Goal: Connect with others: Establish contact or relationships with other users

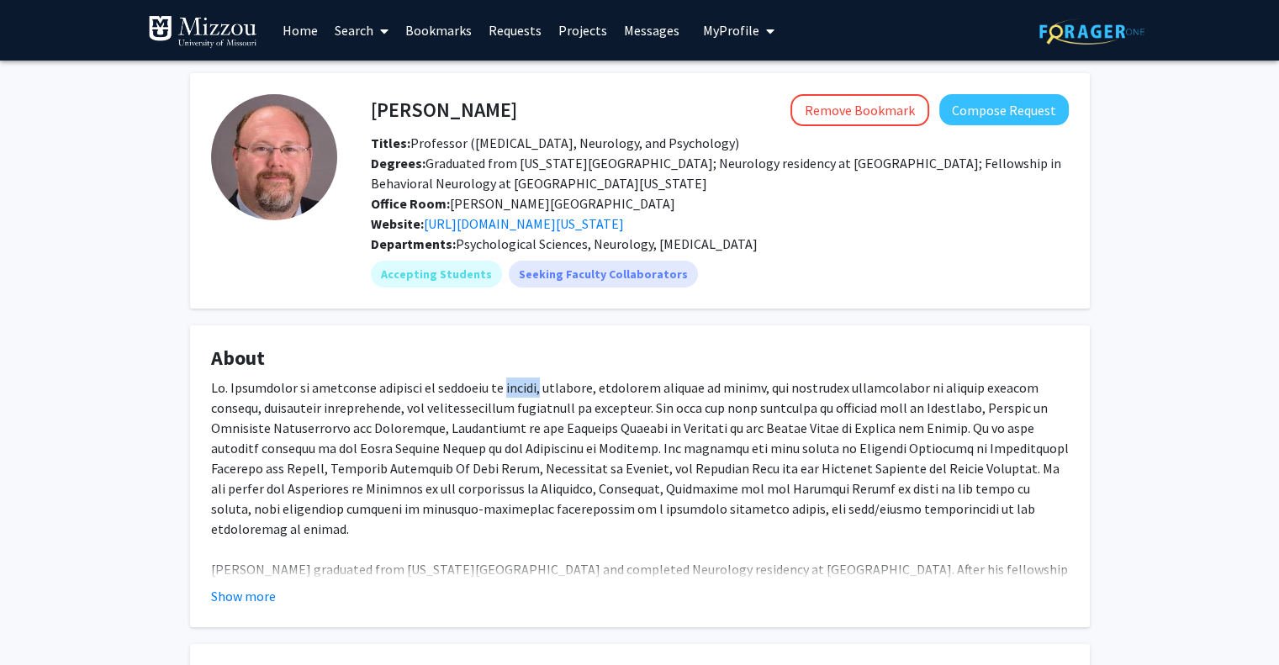
drag, startPoint x: 491, startPoint y: 385, endPoint x: 530, endPoint y: 389, distance: 39.7
click at [530, 389] on div "[PERSON_NAME] graduated from [US_STATE][GEOGRAPHIC_DATA] and completed Neurolog…" at bounding box center [639, 518] width 857 height 282
click at [640, 436] on div "[PERSON_NAME] graduated from [US_STATE][GEOGRAPHIC_DATA] and completed Neurolog…" at bounding box center [639, 518] width 857 height 282
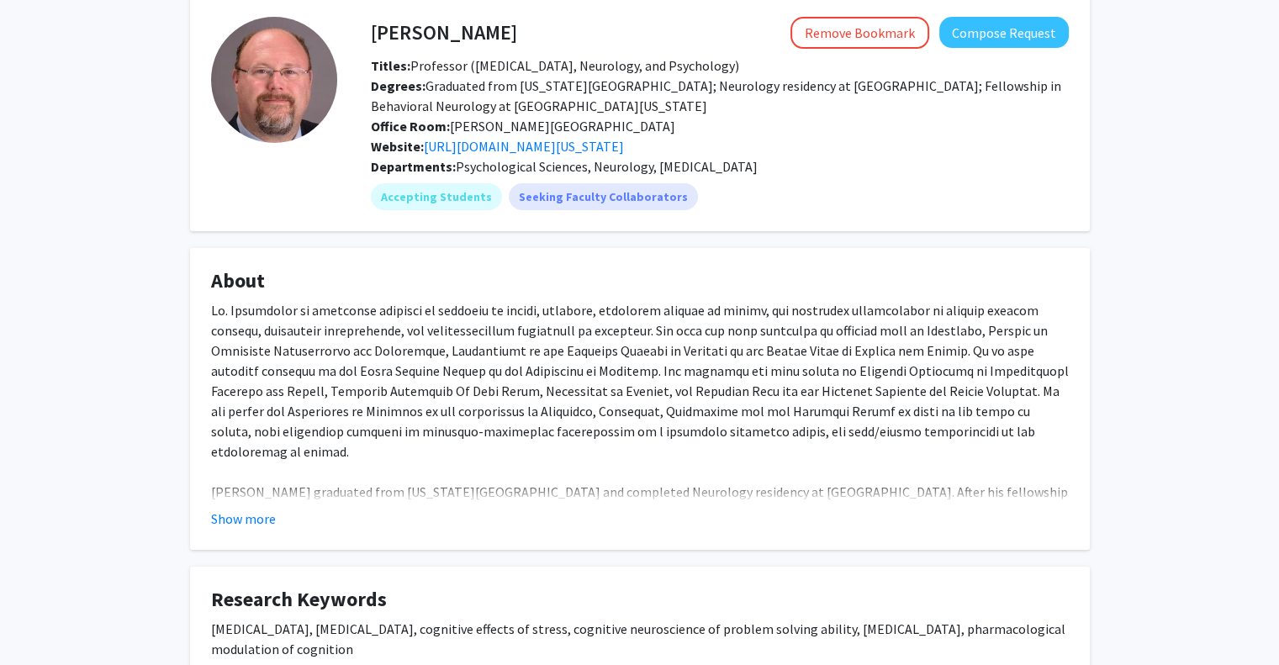
scroll to position [79, 0]
click at [259, 517] on button "Show more" at bounding box center [243, 517] width 65 height 20
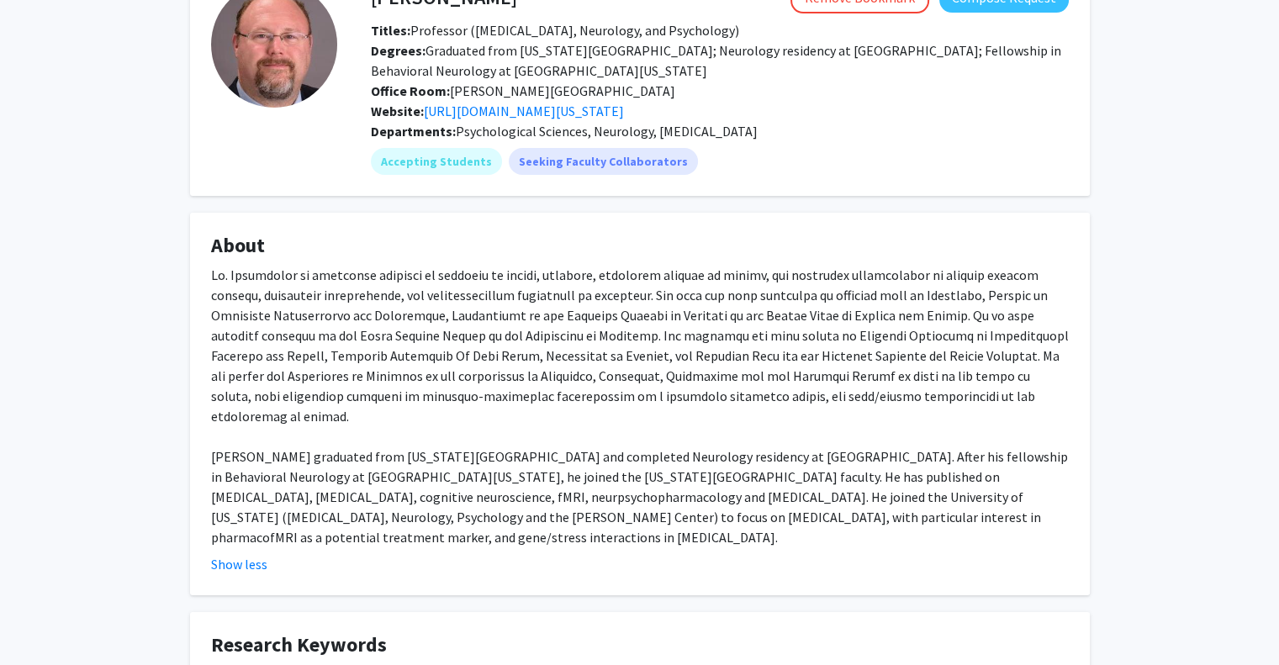
scroll to position [114, 0]
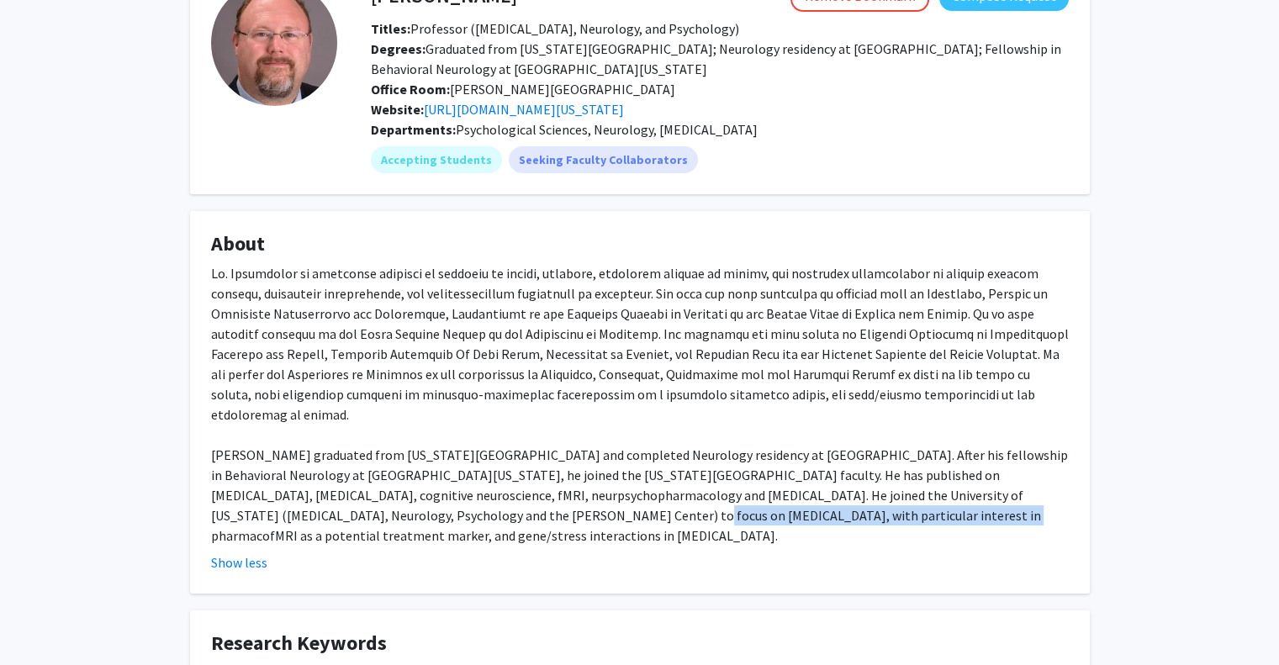
drag, startPoint x: 452, startPoint y: 498, endPoint x: 770, endPoint y: 498, distance: 317.7
click at [770, 498] on div "[PERSON_NAME] graduated from [US_STATE][GEOGRAPHIC_DATA] and completed Neurolog…" at bounding box center [639, 404] width 857 height 282
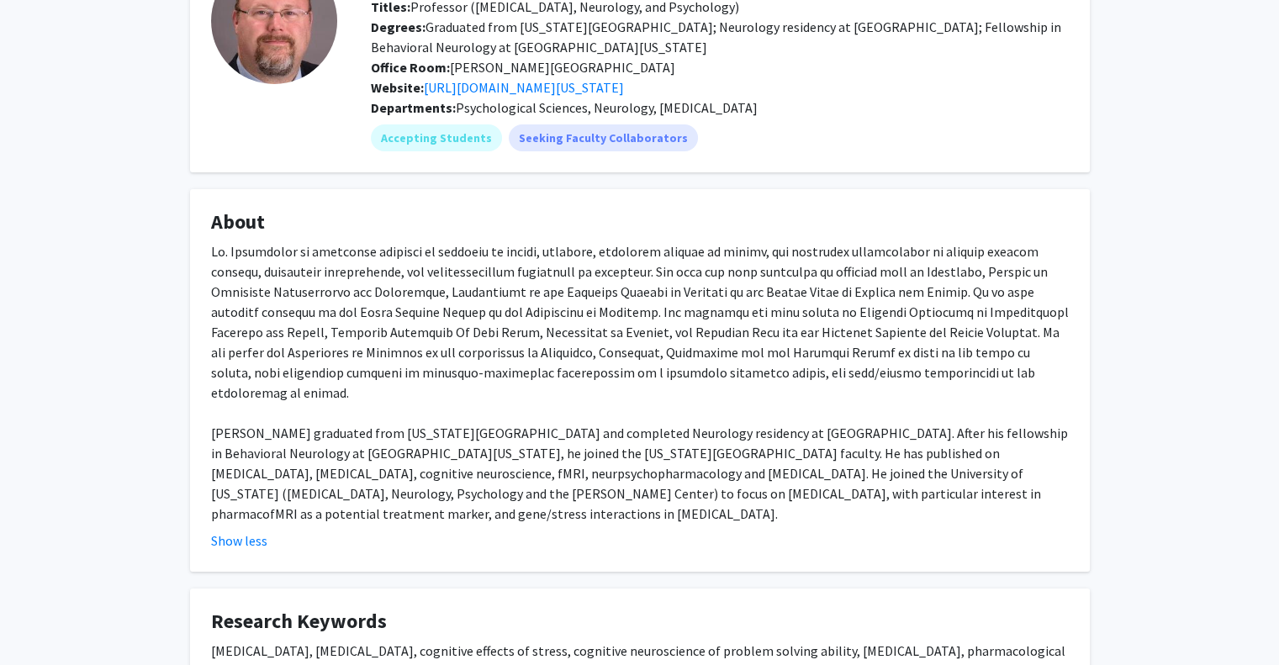
scroll to position [0, 0]
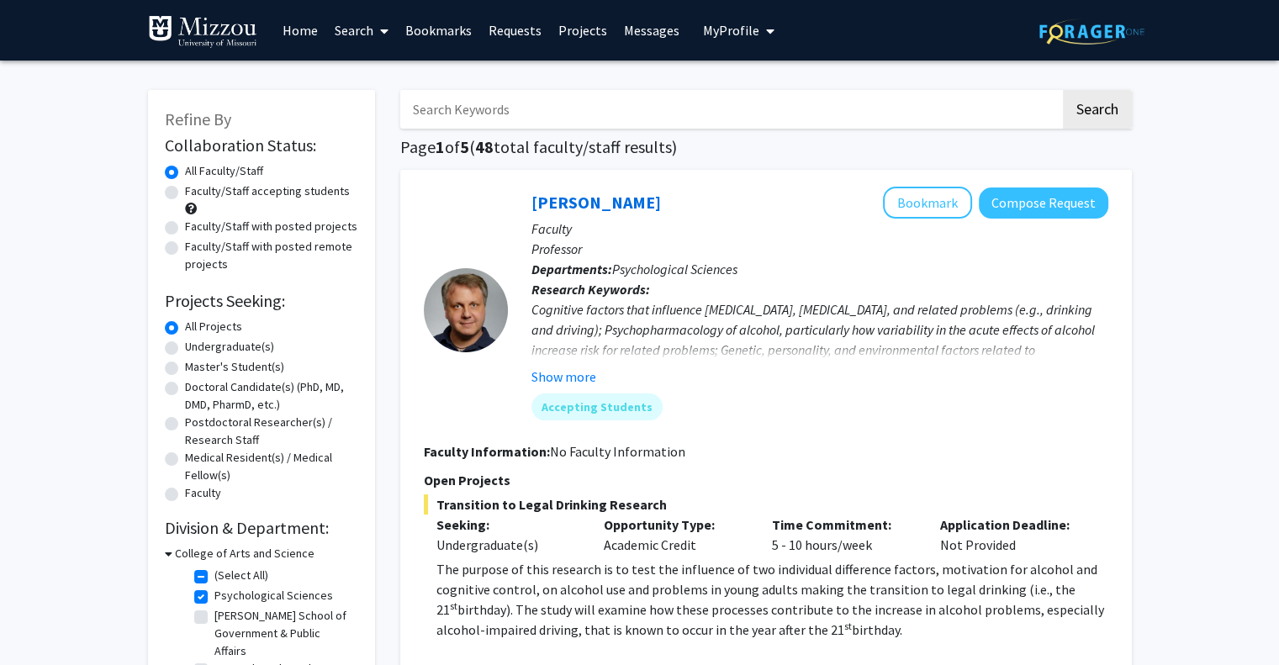
click at [214, 594] on label "Psychological Sciences" at bounding box center [273, 596] width 119 height 18
click at [214, 594] on input "Psychological Sciences" at bounding box center [219, 592] width 11 height 11
checkbox input "false"
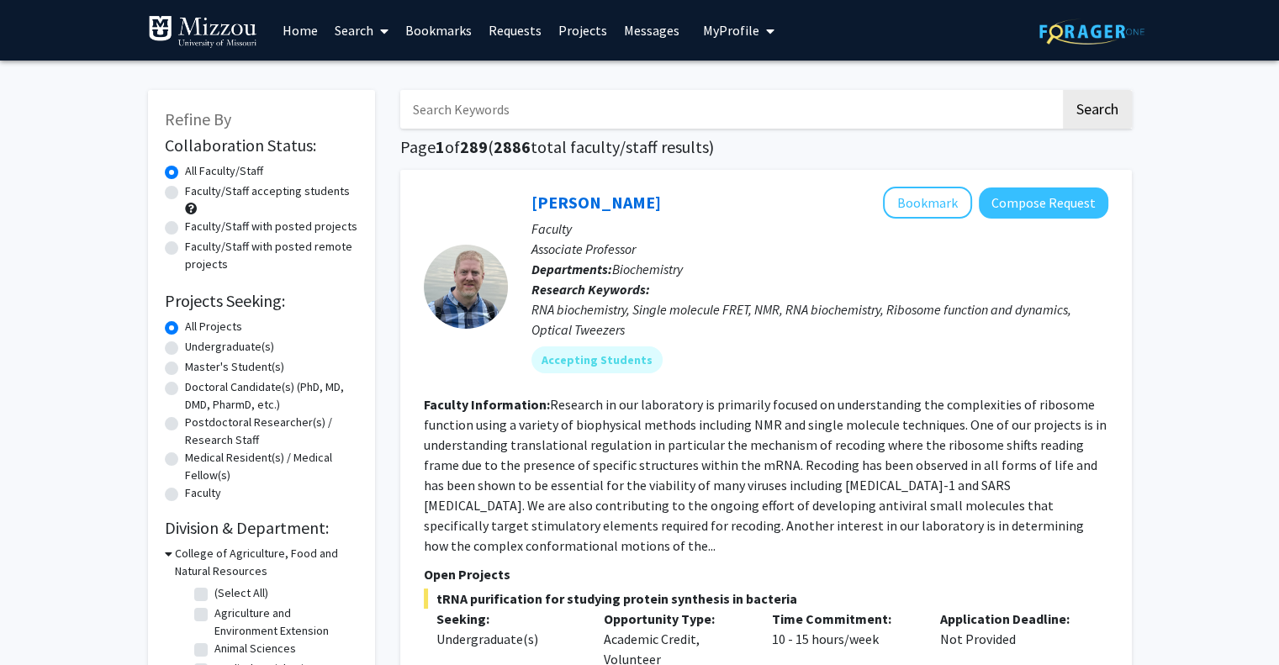
click at [1047, 198] on button "Compose Request" at bounding box center [1042, 202] width 129 height 31
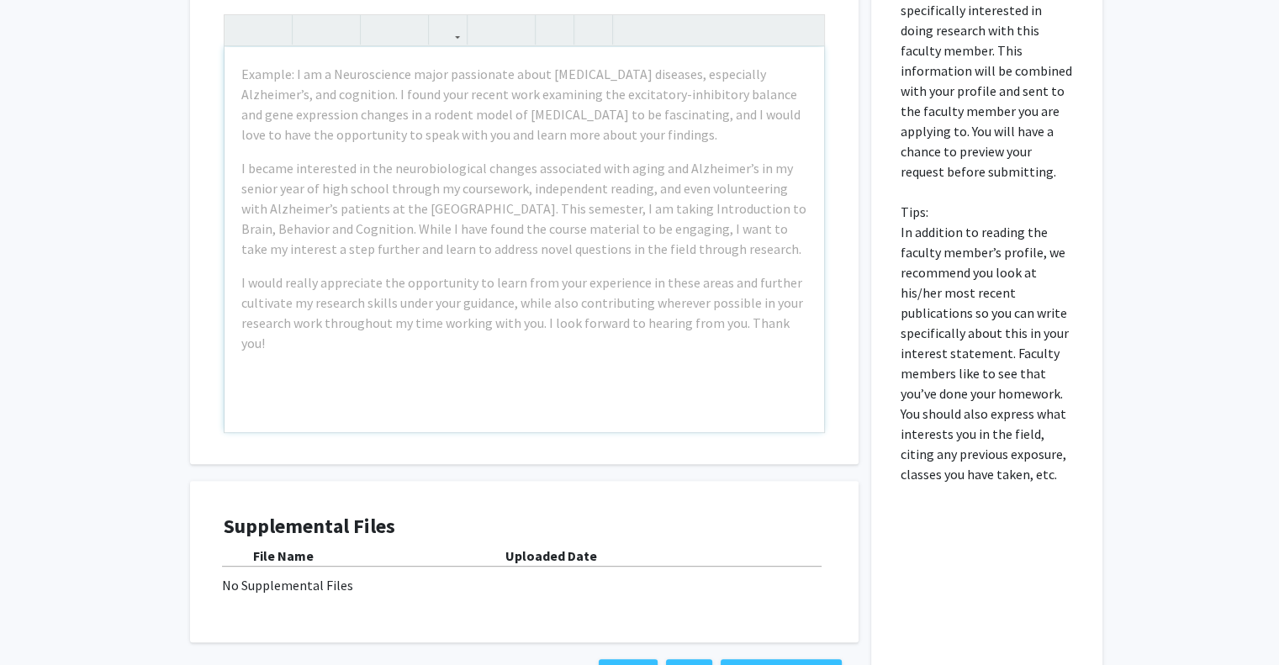
scroll to position [616, 0]
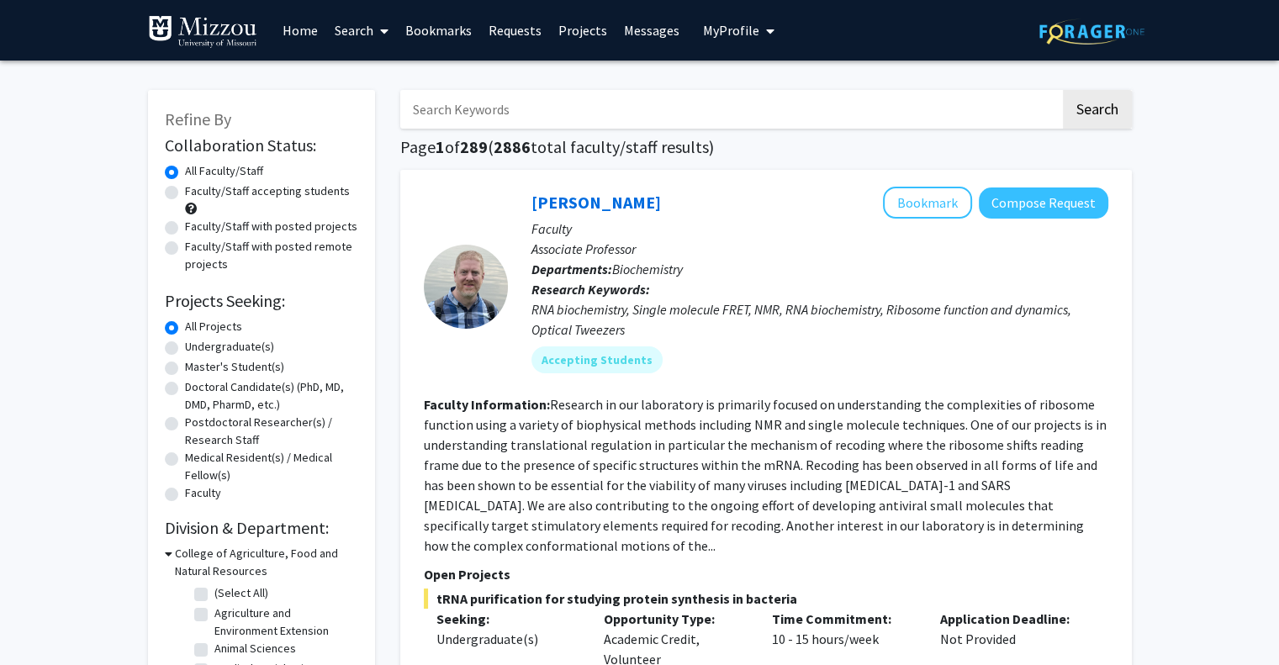
click at [720, 20] on button "My Profile" at bounding box center [739, 30] width 82 height 61
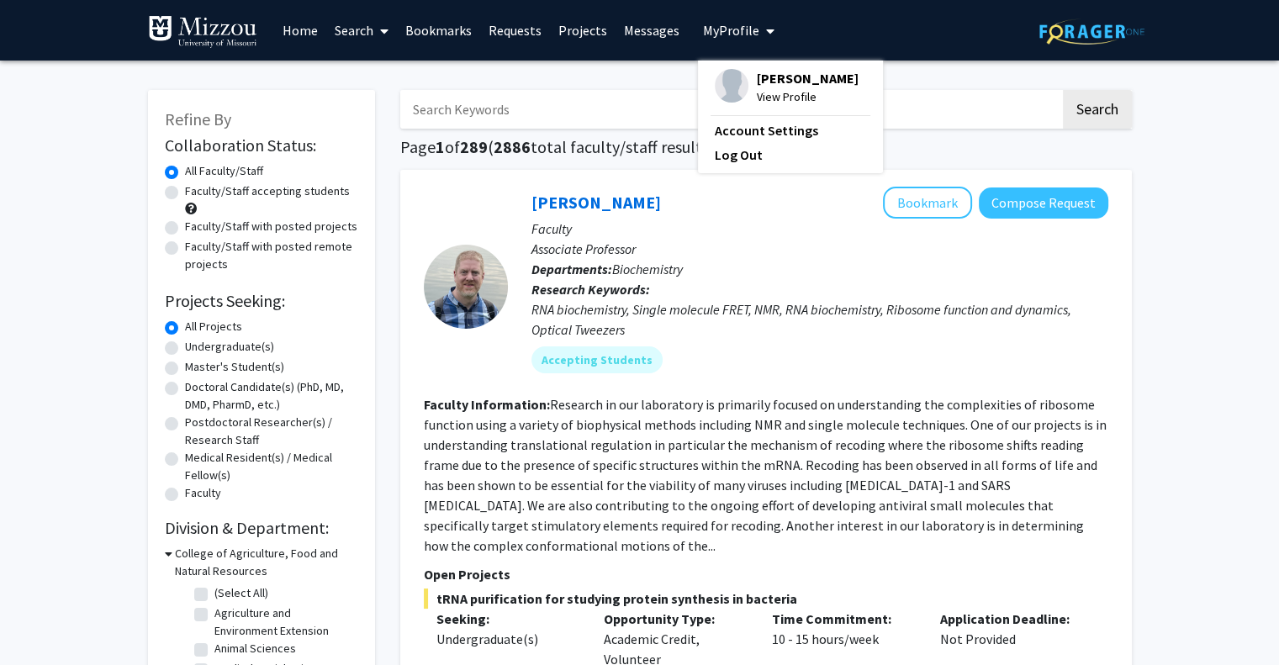
click at [779, 80] on span "[PERSON_NAME]" at bounding box center [808, 78] width 102 height 18
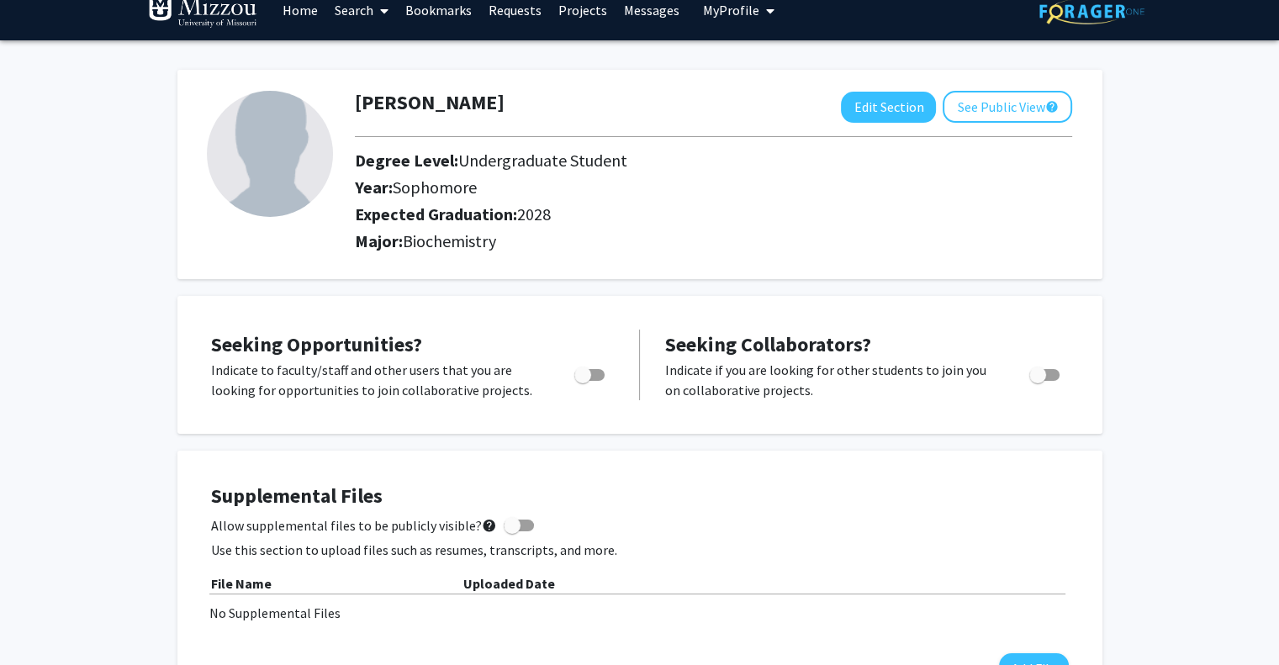
scroll to position [16, 0]
